Goal: Information Seeking & Learning: Check status

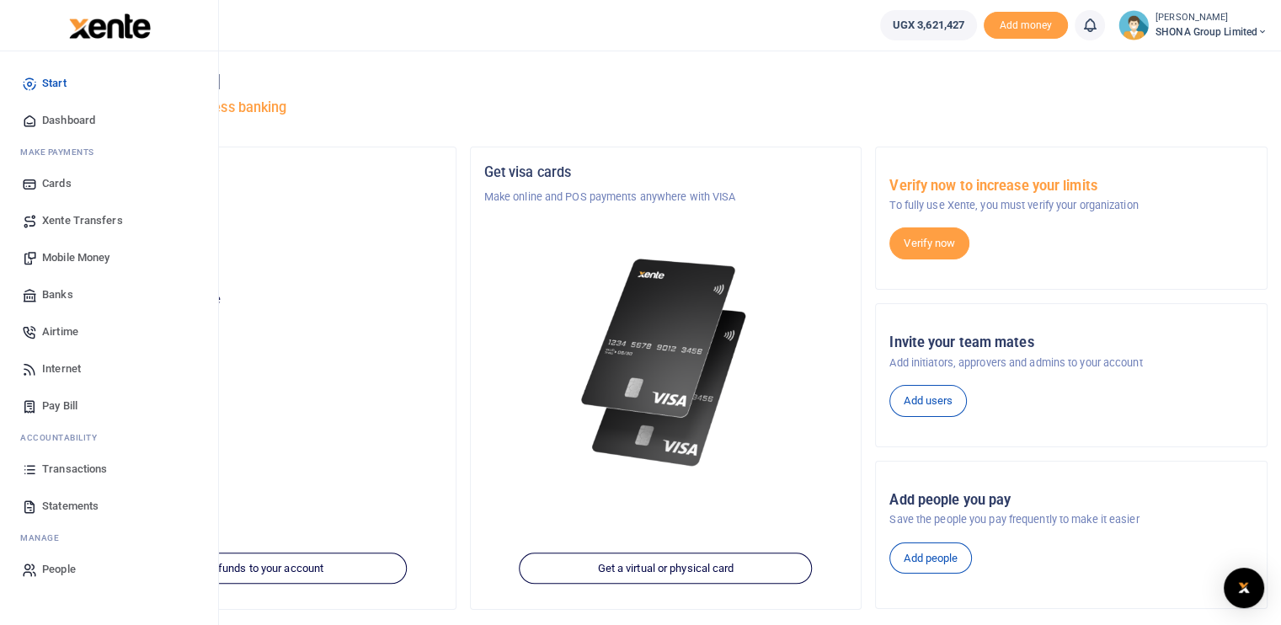
click at [77, 470] on span "Transactions" at bounding box center [74, 469] width 65 height 17
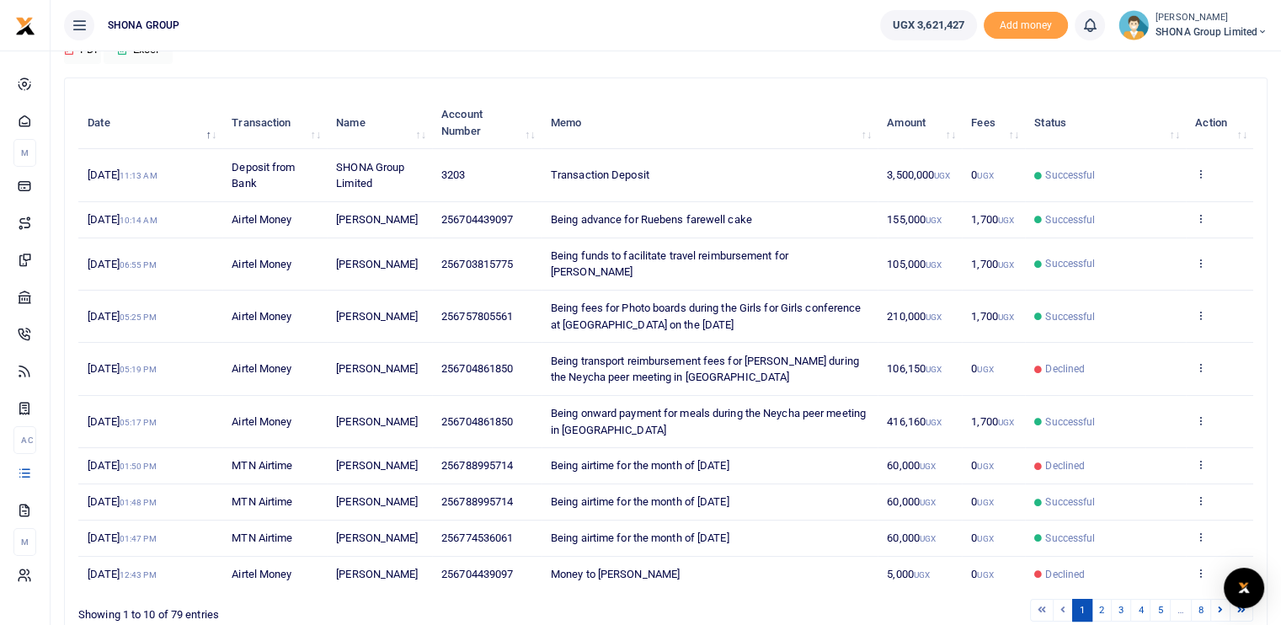
scroll to position [168, 0]
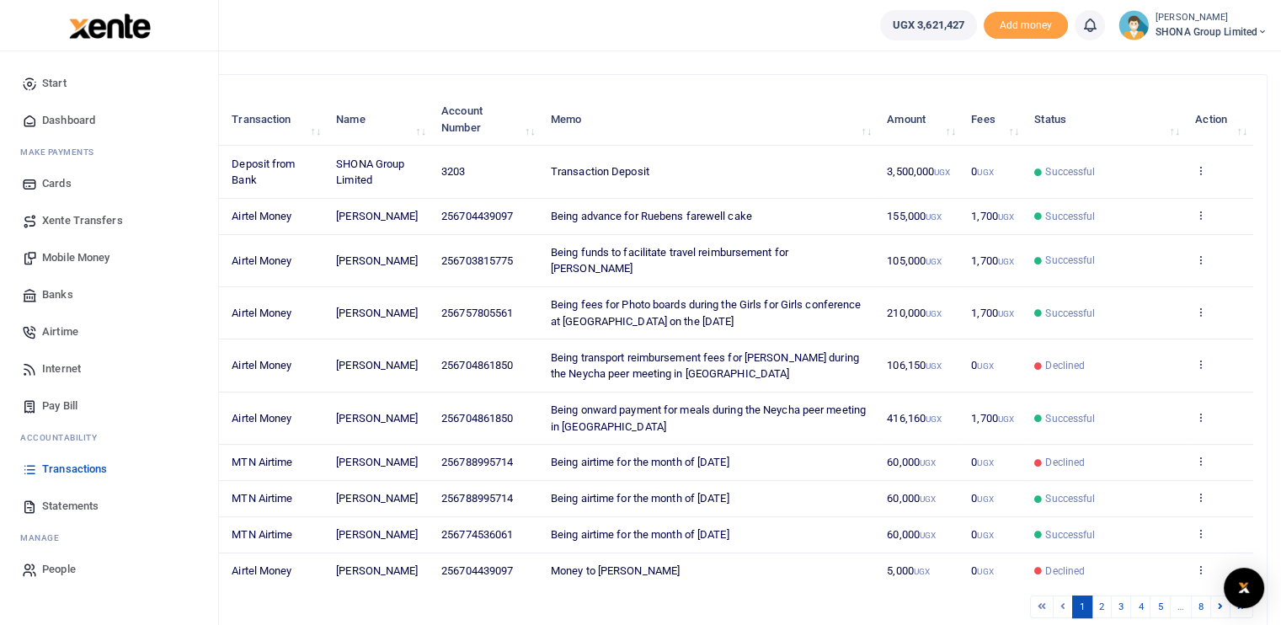
click at [57, 504] on span "Statements" at bounding box center [70, 506] width 56 height 17
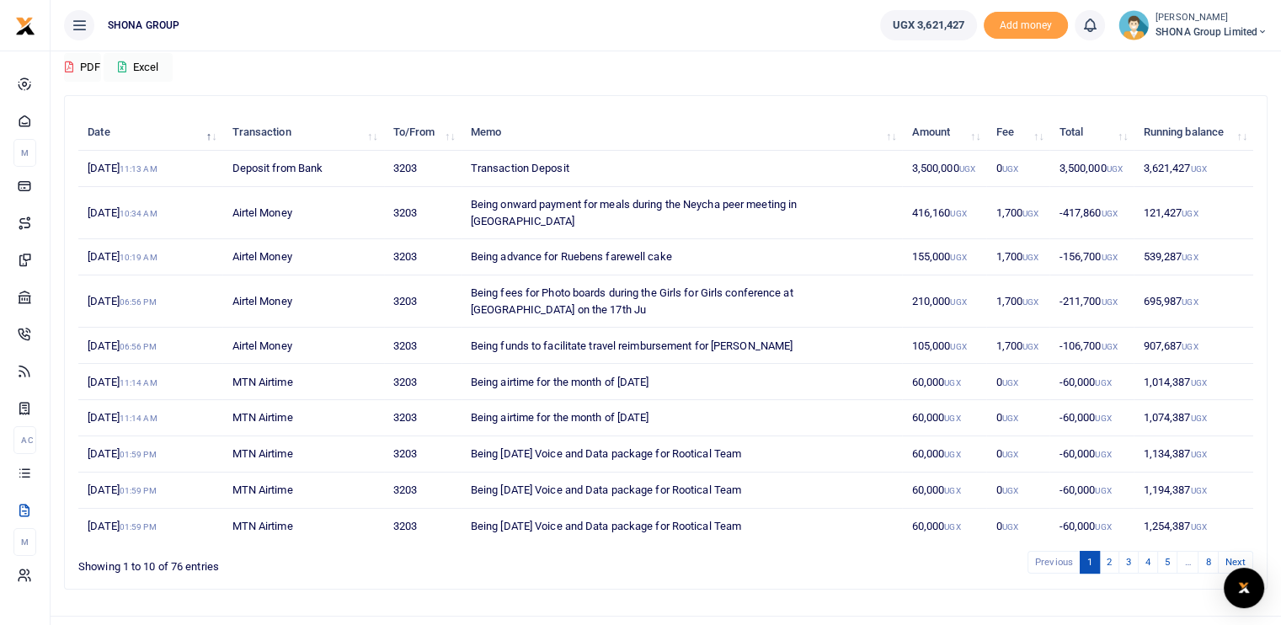
scroll to position [163, 0]
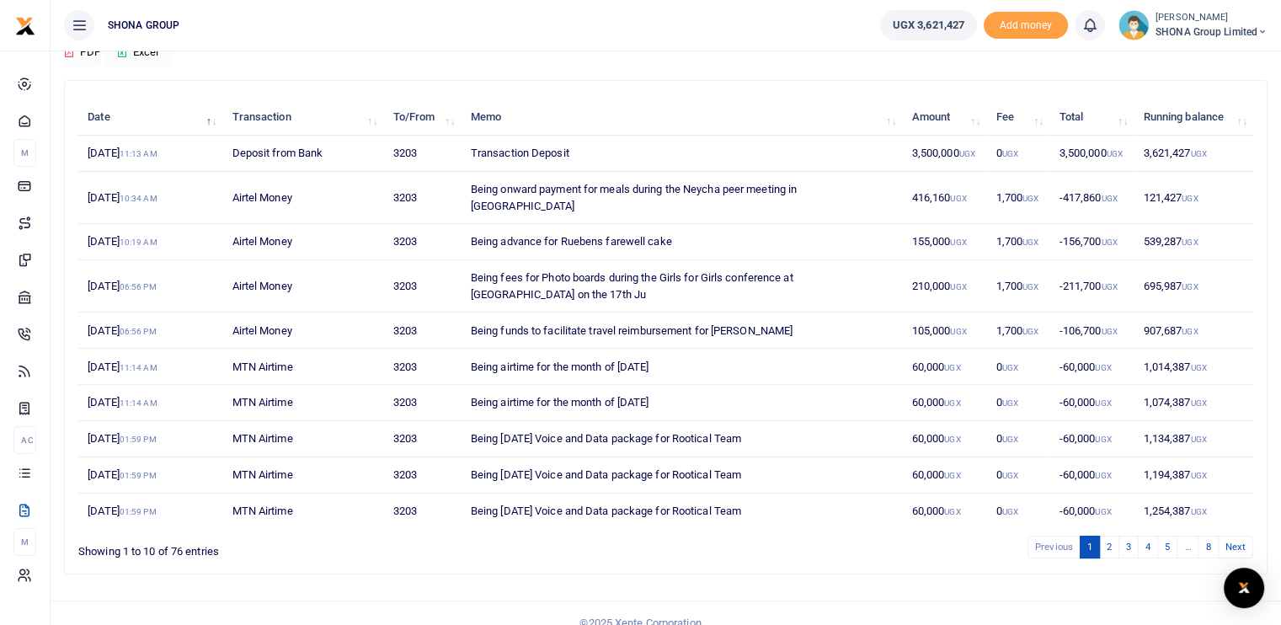
click at [1075, 54] on div "Download PDF Excel" at bounding box center [665, 43] width 1203 height 46
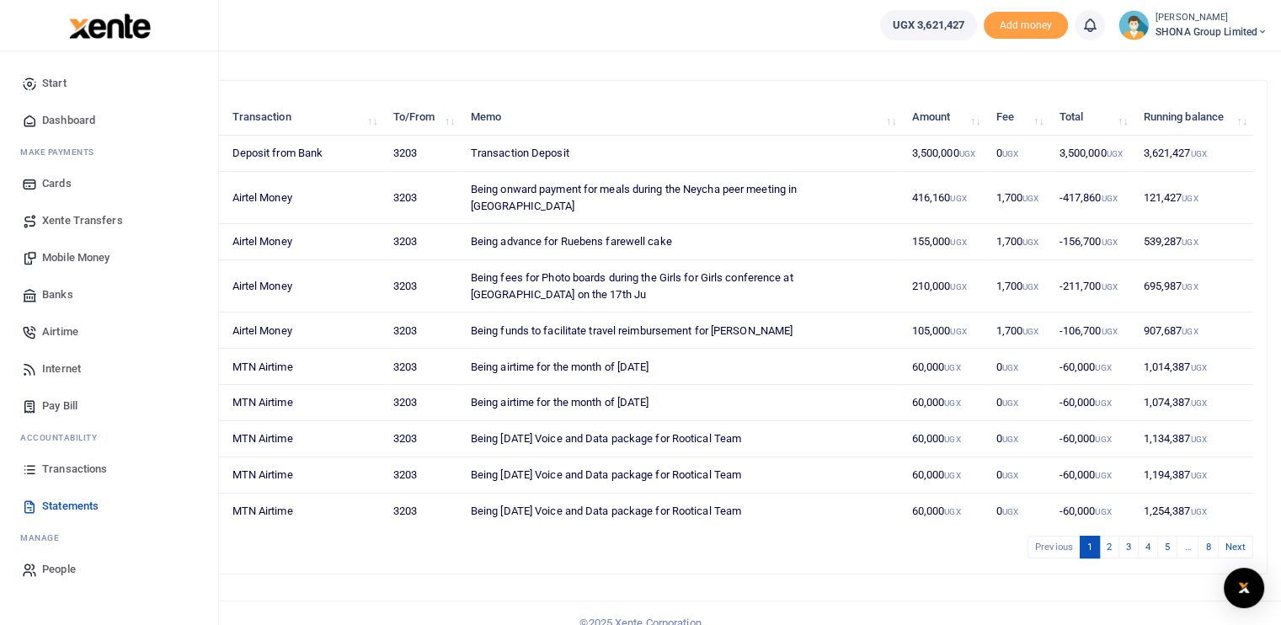
click at [56, 467] on span "Transactions" at bounding box center [74, 469] width 65 height 17
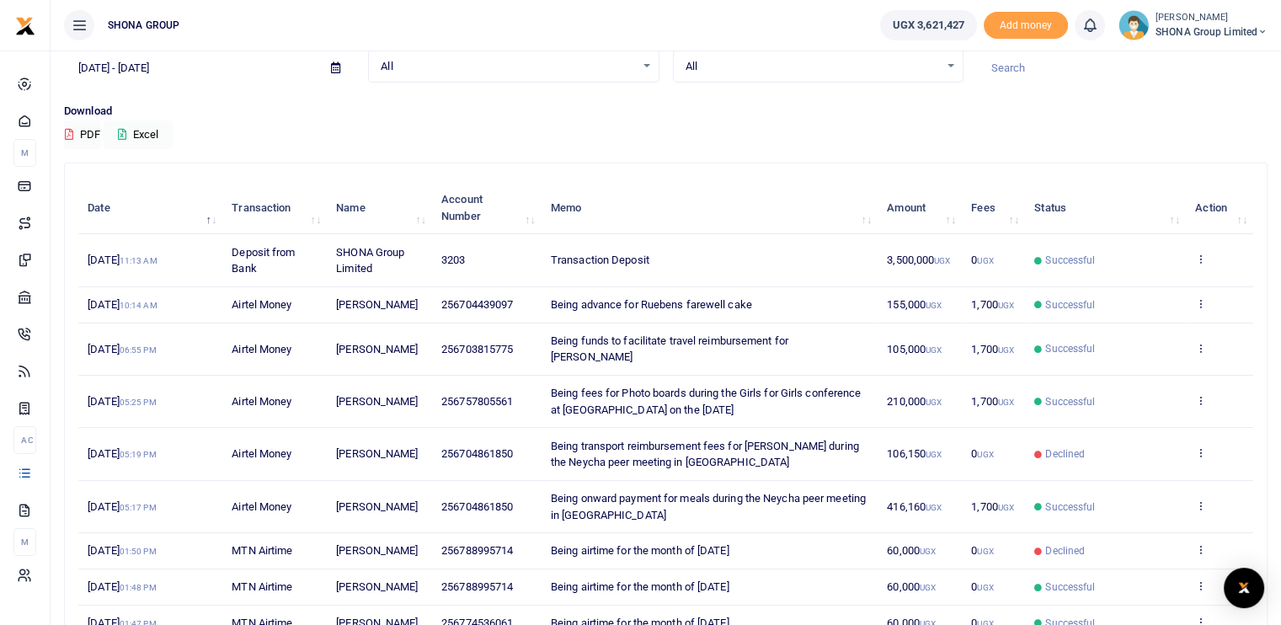
scroll to position [84, 0]
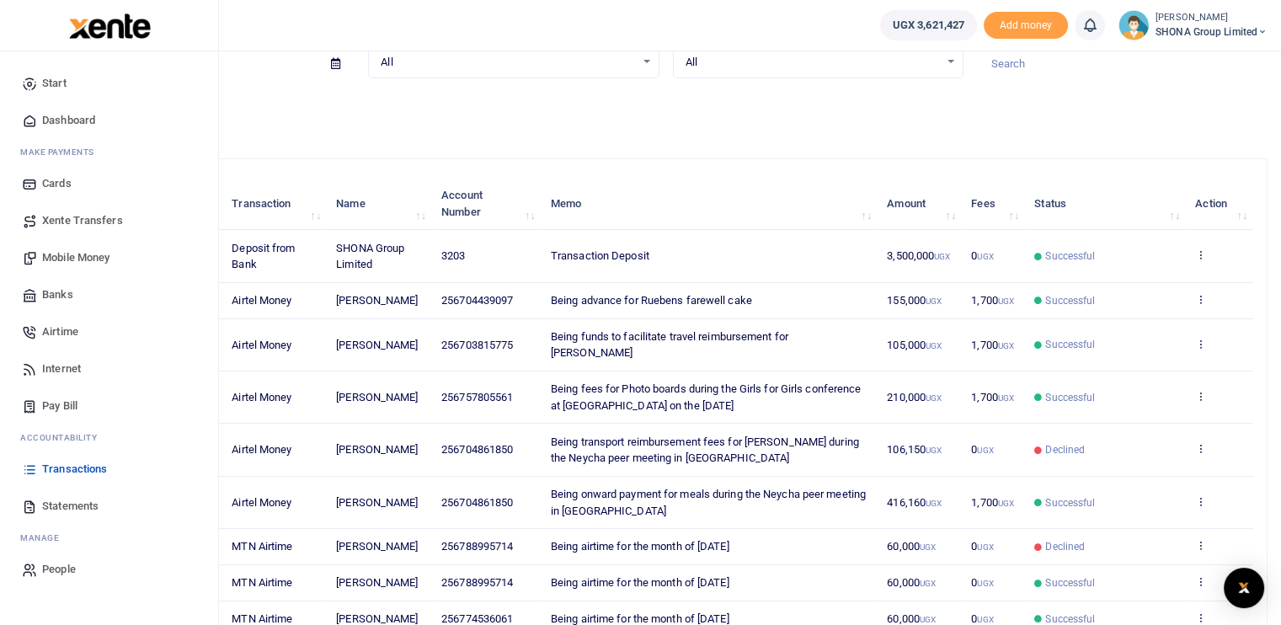
click at [47, 501] on span "Statements" at bounding box center [70, 506] width 56 height 17
click at [72, 504] on span "Statements" at bounding box center [70, 506] width 56 height 17
click at [77, 501] on span "Statements" at bounding box center [70, 506] width 56 height 17
click at [74, 505] on span "Statements" at bounding box center [70, 506] width 56 height 17
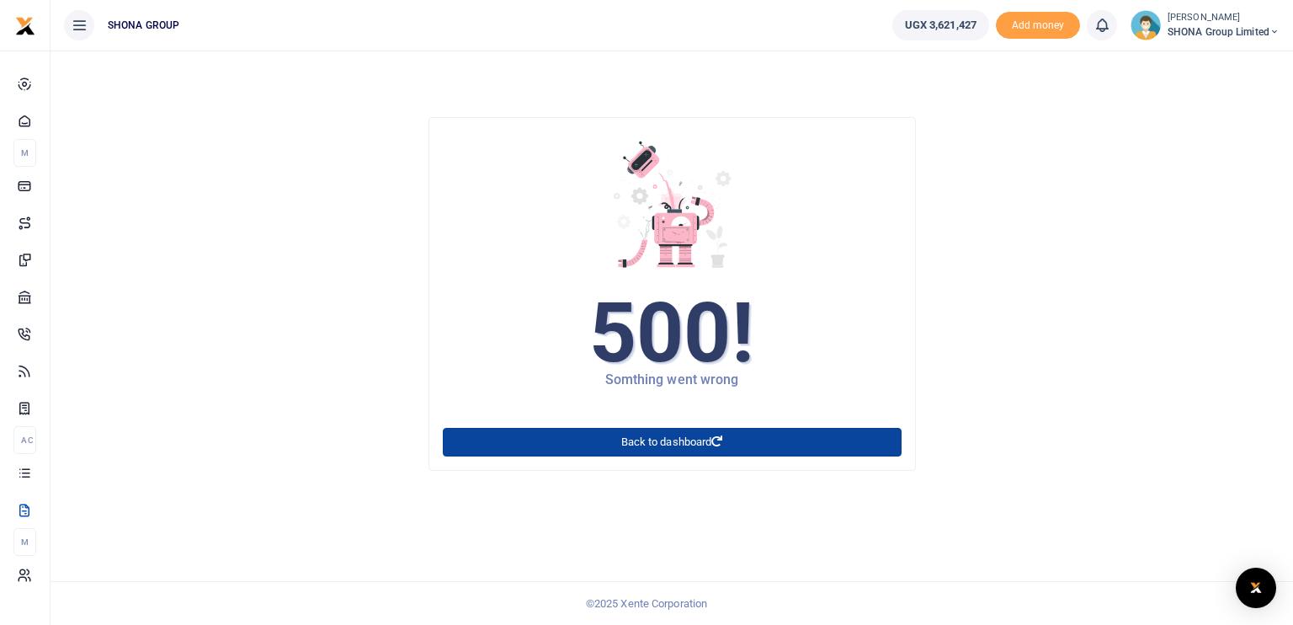
click at [651, 444] on link "Back to dashboard" at bounding box center [672, 442] width 459 height 29
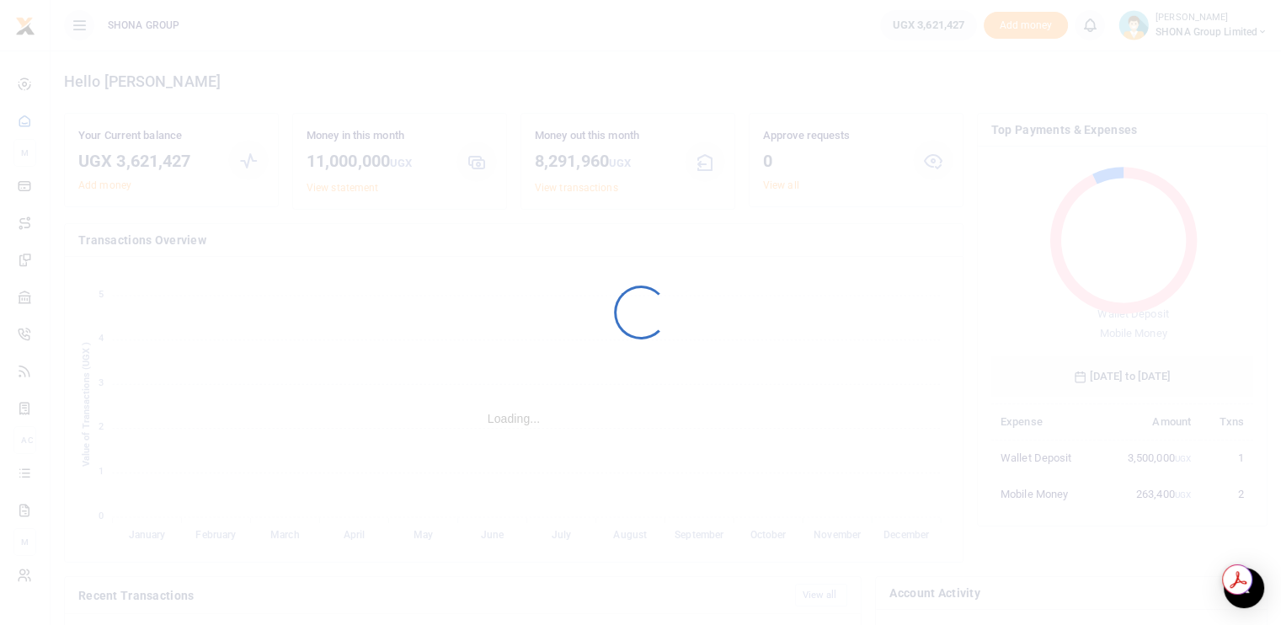
scroll to position [13, 13]
